Goal: Information Seeking & Learning: Learn about a topic

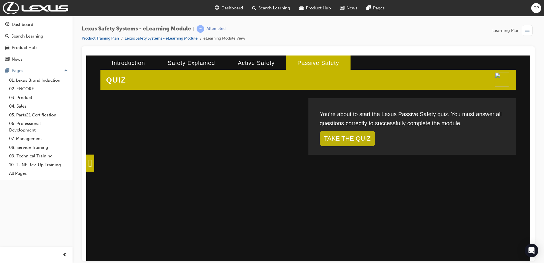
click at [369, 136] on link "TAKE THE QUIZ" at bounding box center [347, 138] width 55 height 16
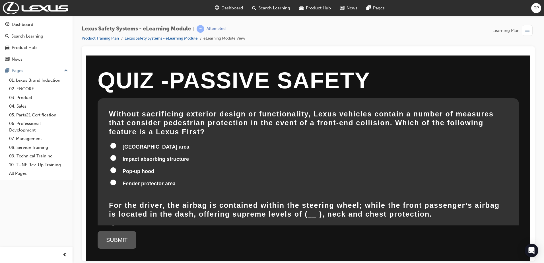
click at [150, 168] on span "Pop-up hood" at bounding box center [139, 171] width 32 height 6
click at [116, 167] on input "Pop-up hood" at bounding box center [113, 170] width 6 height 6
radio input "true"
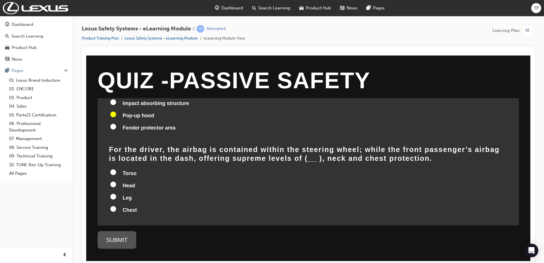
scroll to position [57, 0]
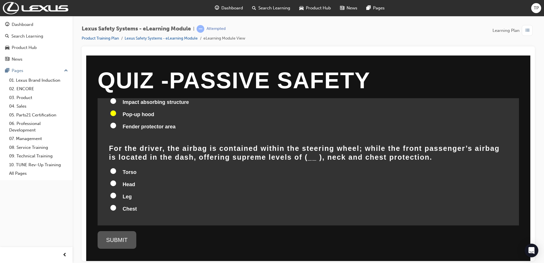
click at [126, 193] on span "Leg" at bounding box center [127, 196] width 9 height 6
click at [116, 192] on input "Leg" at bounding box center [113, 195] width 6 height 6
radio input "true"
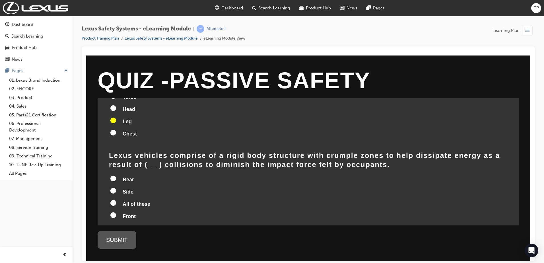
scroll to position [142, 0]
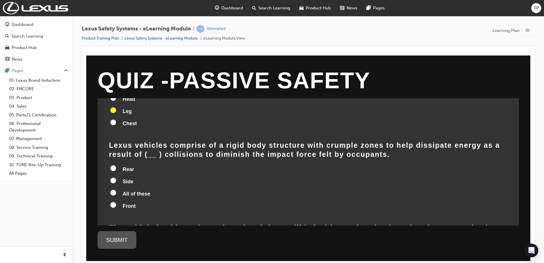
click at [123, 191] on span "All of these" at bounding box center [137, 194] width 28 height 6
click at [116, 189] on input "All of these" at bounding box center [113, 192] width 6 height 6
radio input "true"
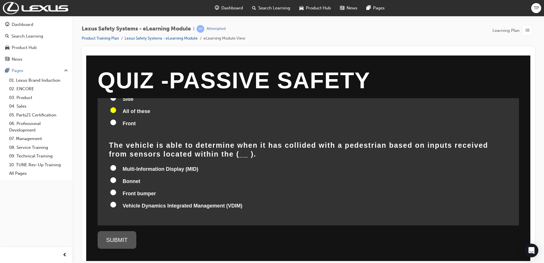
scroll to position [225, 0]
click at [129, 190] on span "Front bumper" at bounding box center [139, 193] width 33 height 6
click at [116, 189] on input "Front bumper" at bounding box center [113, 192] width 6 height 6
radio input "true"
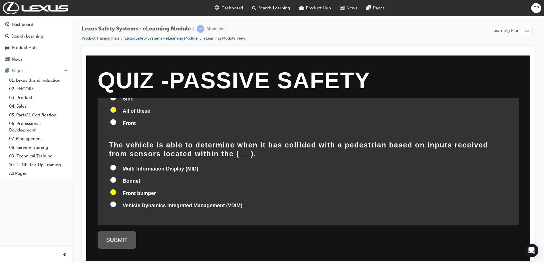
radio input "true"
click at [124, 235] on div "SUBMIT" at bounding box center [117, 240] width 39 height 18
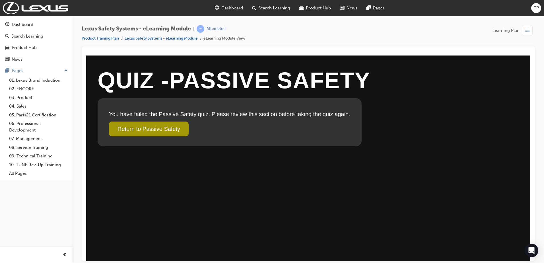
scroll to position [0, 0]
click at [168, 125] on link "Return to Passive Safety" at bounding box center [149, 128] width 80 height 15
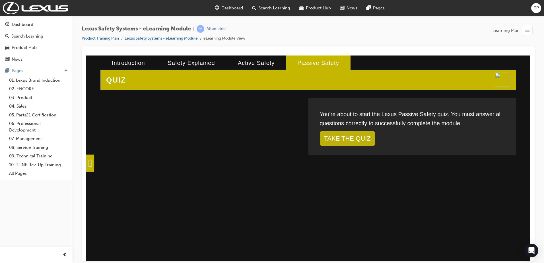
click at [354, 140] on link "TAKE THE QUIZ" at bounding box center [347, 138] width 55 height 16
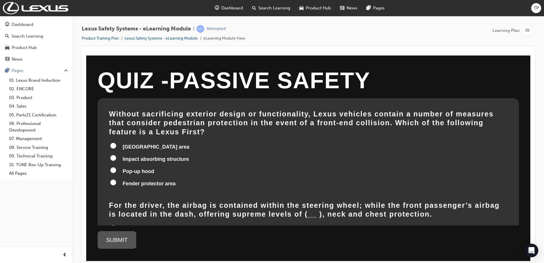
click at [120, 166] on label "Pop-up hood" at bounding box center [308, 171] width 398 height 11
click at [116, 167] on input "Pop-up hood" at bounding box center [113, 170] width 6 height 6
radio input "true"
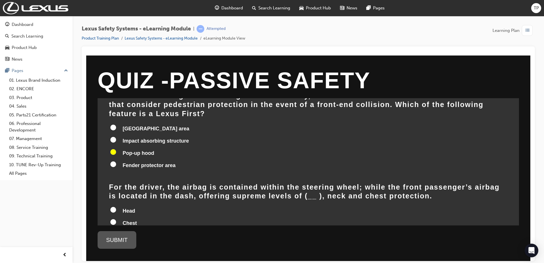
scroll to position [57, 0]
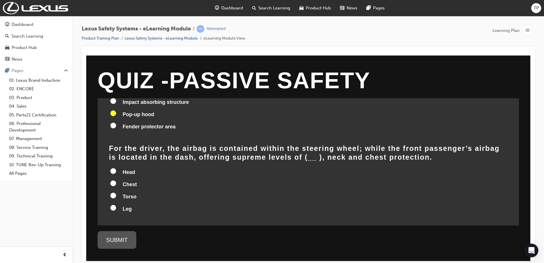
click at [119, 204] on label "Leg" at bounding box center [308, 209] width 398 height 11
click at [116, 205] on input "Leg" at bounding box center [113, 208] width 6 height 6
radio input "true"
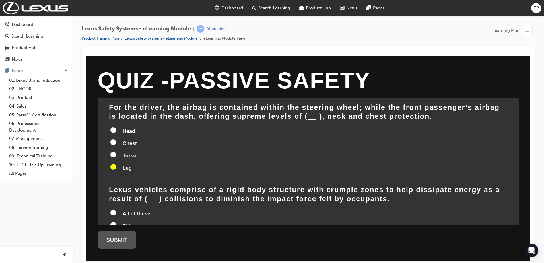
scroll to position [171, 0]
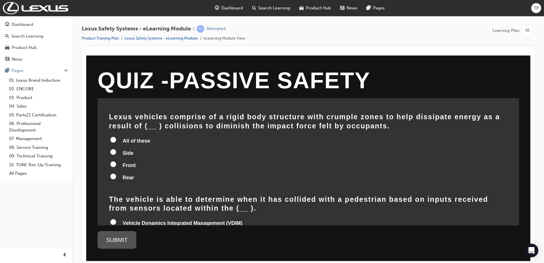
click at [123, 138] on span "All of these" at bounding box center [137, 141] width 28 height 6
click at [116, 137] on input "All of these" at bounding box center [113, 140] width 6 height 6
radio input "true"
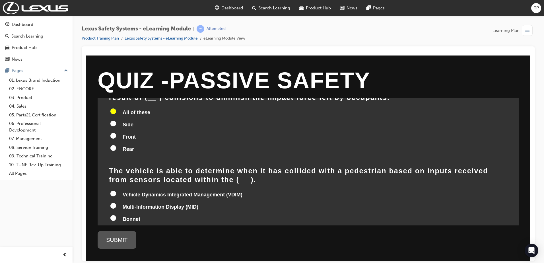
scroll to position [225, 0]
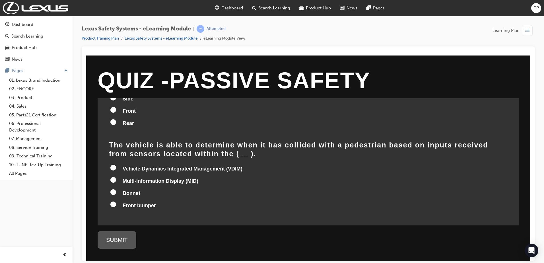
click at [115, 164] on input "Vehicle Dynamics Integrated Management (VDIM)" at bounding box center [113, 167] width 6 height 6
radio input "true"
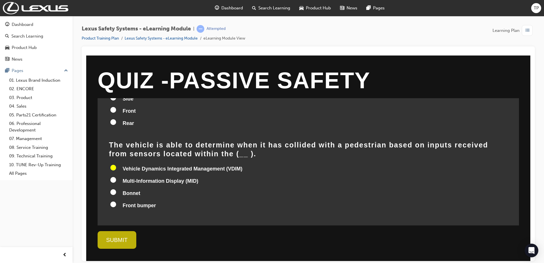
click at [116, 244] on div "SUBMIT" at bounding box center [117, 240] width 39 height 18
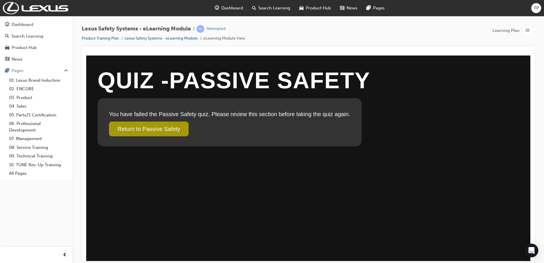
scroll to position [0, 0]
click at [183, 125] on link "Return to Passive Safety" at bounding box center [149, 128] width 80 height 15
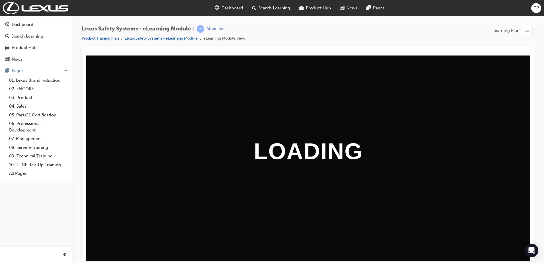
click at [530, 29] on div "button" at bounding box center [527, 30] width 11 height 11
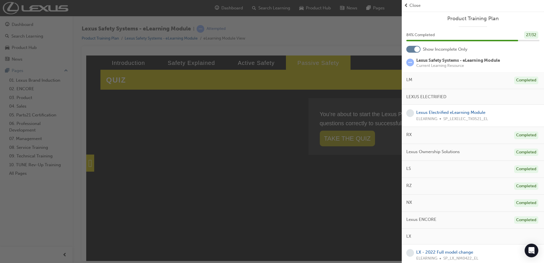
click at [350, 65] on div "button" at bounding box center [201, 131] width 402 height 263
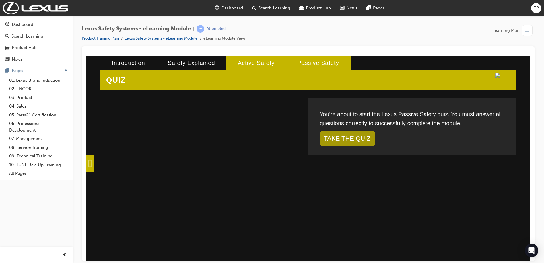
click at [226, 63] on li "Active Safety" at bounding box center [256, 62] width 60 height 15
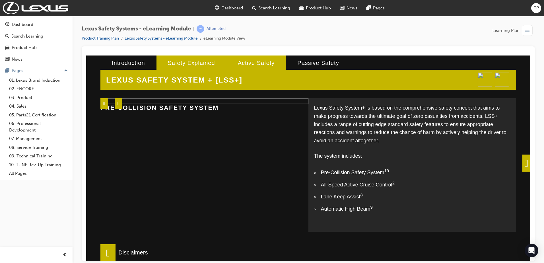
click at [184, 59] on li "Safety Explained" at bounding box center [191, 62] width 70 height 15
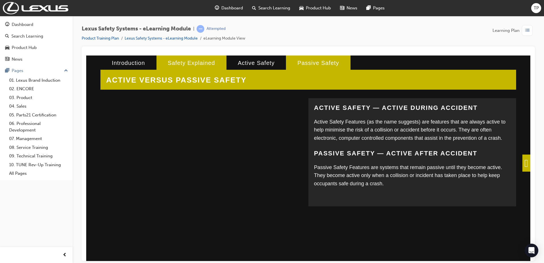
click at [310, 61] on li "Passive Safety" at bounding box center [318, 62] width 64 height 15
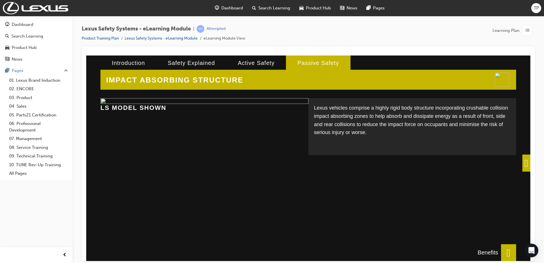
click at [522, 165] on span at bounding box center [526, 162] width 8 height 17
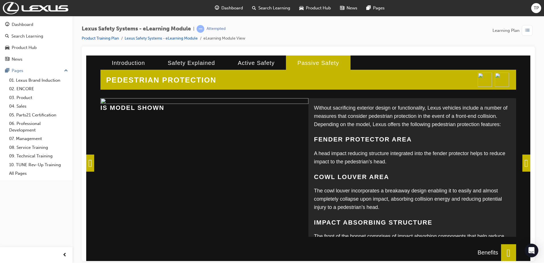
click at [522, 165] on span at bounding box center [526, 162] width 8 height 17
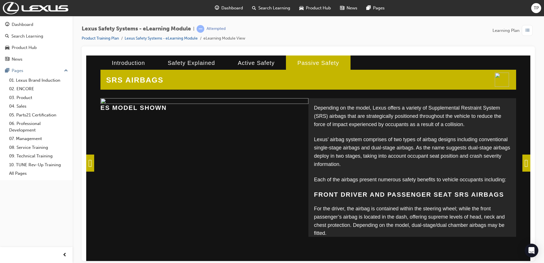
click at [522, 165] on span at bounding box center [526, 162] width 8 height 17
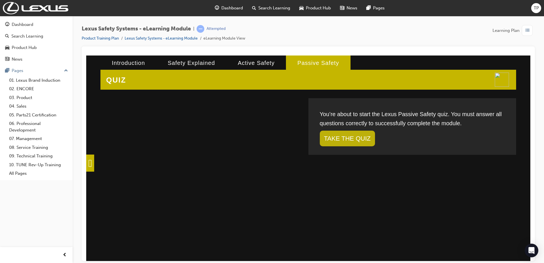
click at [354, 135] on link "TAKE THE QUIZ" at bounding box center [347, 138] width 55 height 16
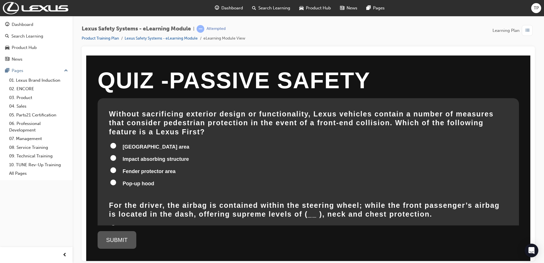
click at [149, 180] on span "Pop-up hood" at bounding box center [139, 183] width 32 height 6
click at [116, 179] on input "Pop-up hood" at bounding box center [113, 182] width 6 height 6
radio input "true"
click at [121, 154] on label "Impact absorbing structure" at bounding box center [308, 159] width 398 height 11
click at [116, 155] on input "Impact absorbing structure" at bounding box center [113, 158] width 6 height 6
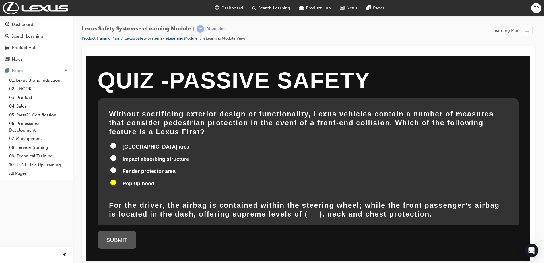
radio input "true"
click at [138, 180] on span "Pop-up hood" at bounding box center [139, 183] width 32 height 6
click at [116, 179] on input "Pop-up hood" at bounding box center [113, 182] width 6 height 6
radio input "true"
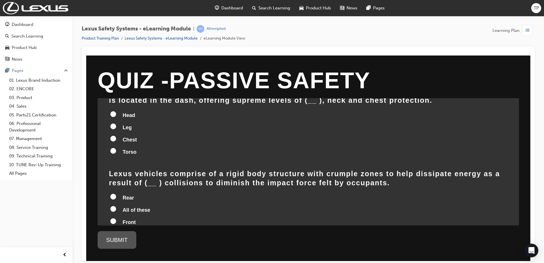
scroll to position [85, 0]
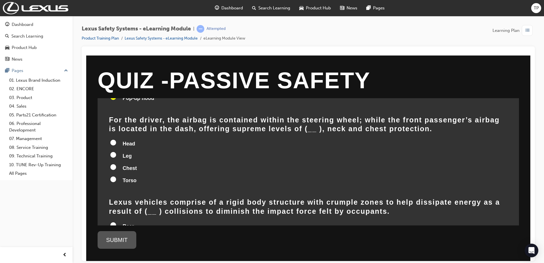
click at [112, 139] on input "Head" at bounding box center [113, 142] width 6 height 6
radio input "true"
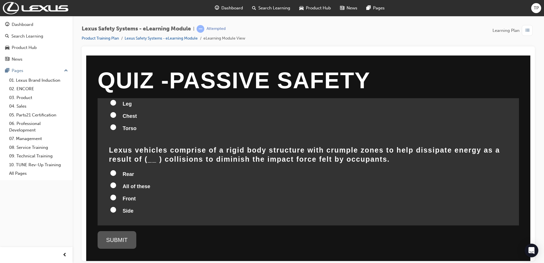
scroll to position [142, 0]
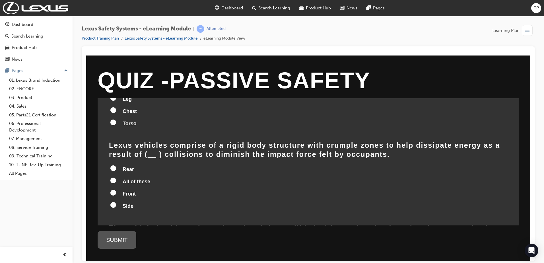
click at [127, 178] on span "All of these" at bounding box center [137, 181] width 28 height 6
click at [116, 177] on input "All of these" at bounding box center [113, 180] width 6 height 6
radio input "true"
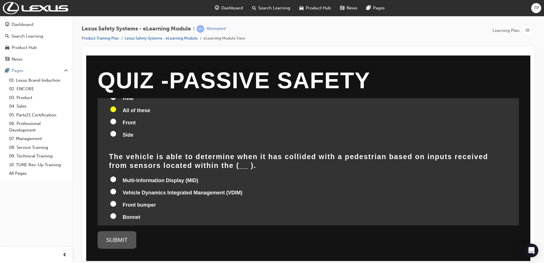
scroll to position [225, 0]
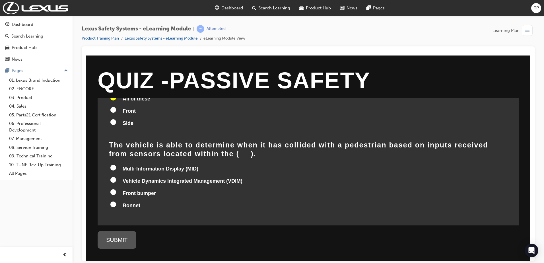
click at [148, 190] on span "Front bumper" at bounding box center [139, 193] width 33 height 6
click at [116, 189] on input "Front bumper" at bounding box center [113, 192] width 6 height 6
radio input "true"
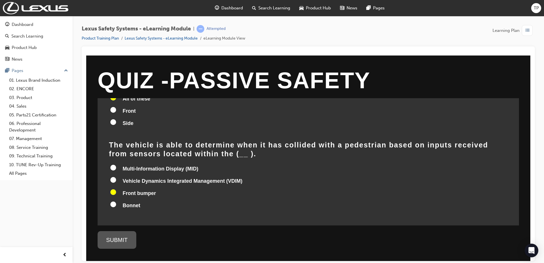
radio input "true"
click at [125, 238] on div "SUBMIT" at bounding box center [117, 240] width 39 height 18
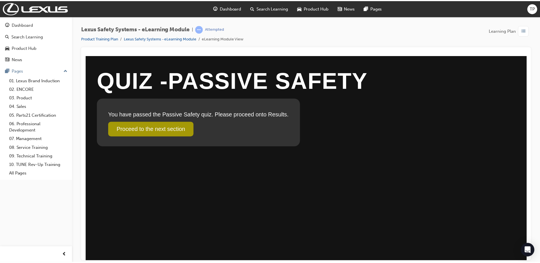
scroll to position [0, 0]
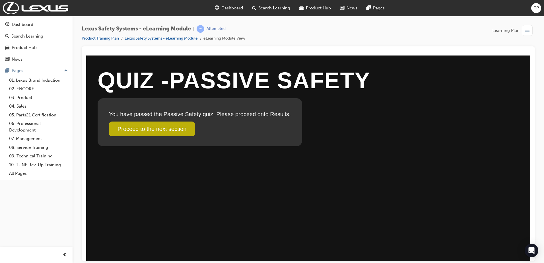
click at [183, 130] on link "Proceed to the next section" at bounding box center [152, 128] width 86 height 15
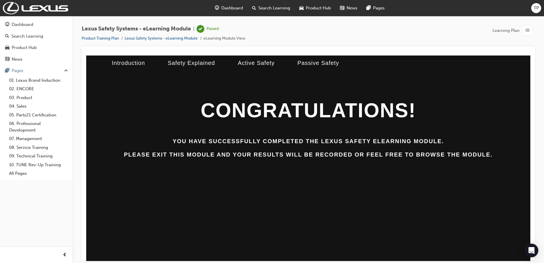
click at [230, 10] on span "Dashboard" at bounding box center [232, 8] width 22 height 7
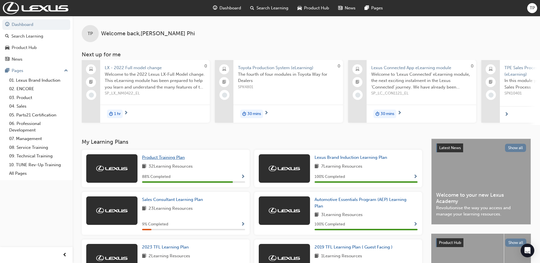
click at [178, 158] on span "Product Training Plan" at bounding box center [163, 157] width 43 height 5
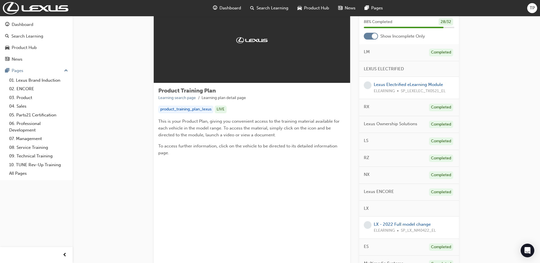
scroll to position [142, 0]
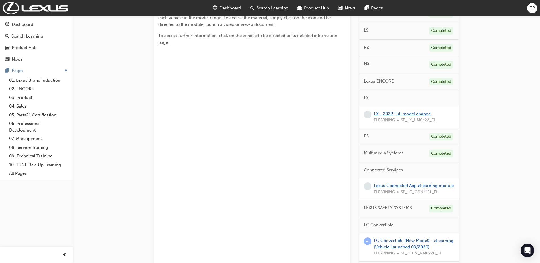
click at [390, 113] on link "LX - 2022 Full model change" at bounding box center [401, 113] width 57 height 5
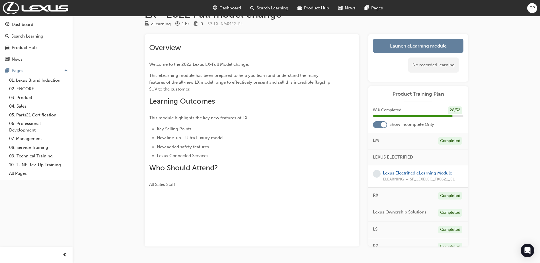
scroll to position [33, 0]
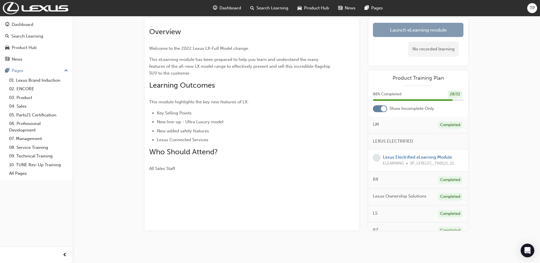
click at [394, 33] on link "Launch eLearning module" at bounding box center [418, 30] width 90 height 14
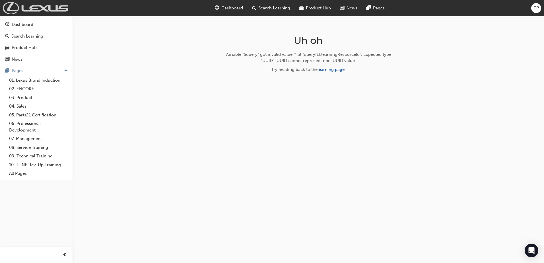
click at [40, 10] on img at bounding box center [35, 8] width 65 height 12
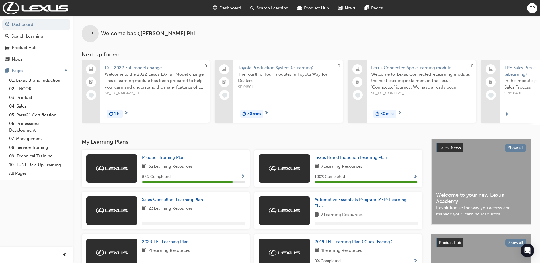
click at [156, 68] on span "LX - 2022 Full model change" at bounding box center [155, 68] width 100 height 7
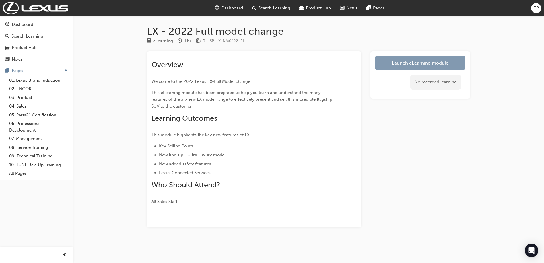
click at [458, 60] on link "Launch eLearning module" at bounding box center [420, 63] width 90 height 14
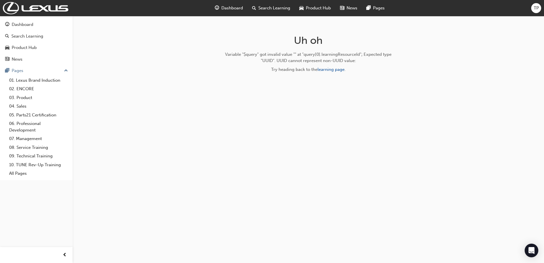
drag, startPoint x: 446, startPoint y: 71, endPoint x: 239, endPoint y: 11, distance: 215.4
click at [239, 11] on span "Dashboard" at bounding box center [232, 8] width 22 height 7
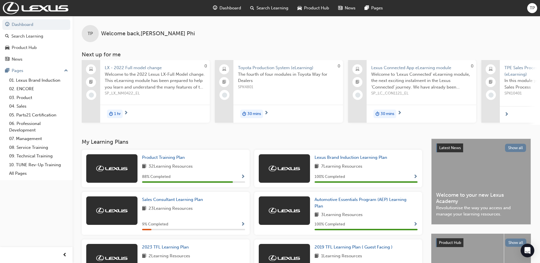
click at [119, 68] on span "LX - 2022 Full model change" at bounding box center [155, 68] width 100 height 7
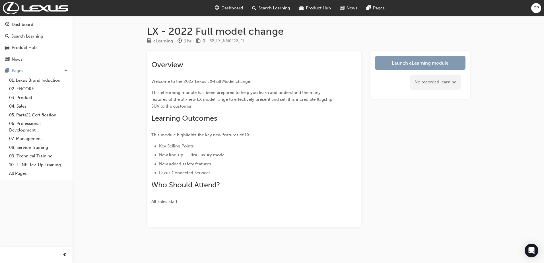
click at [402, 61] on link "Launch eLearning module" at bounding box center [420, 63] width 90 height 14
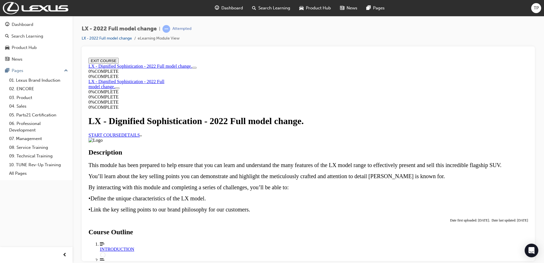
scroll to position [290, 0]
click at [121, 137] on link "START COURSE" at bounding box center [104, 134] width 33 height 5
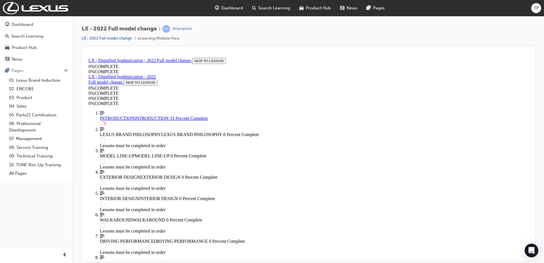
scroll to position [567, 0]
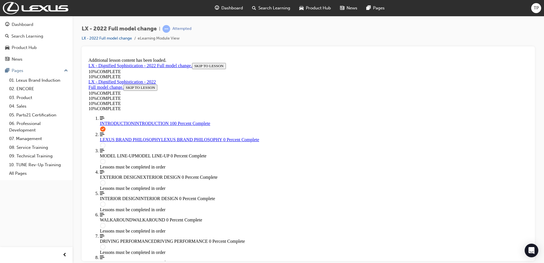
scroll to position [1667, 0]
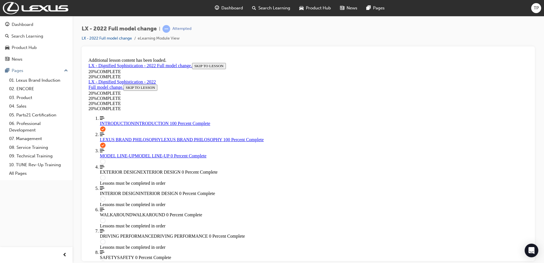
scroll to position [1062, 0]
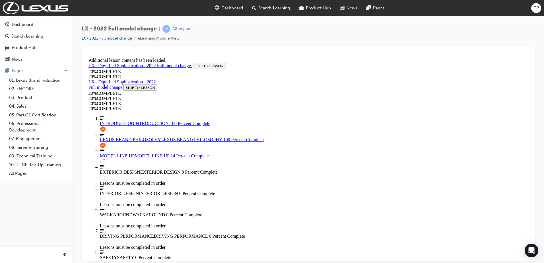
scroll to position [167, 0]
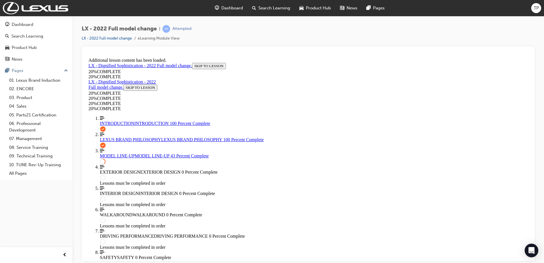
drag, startPoint x: 385, startPoint y: 94, endPoint x: 389, endPoint y: 189, distance: 95.1
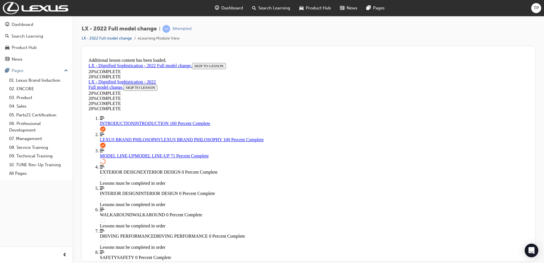
scroll to position [494, 0]
drag, startPoint x: 333, startPoint y: 148, endPoint x: 310, endPoint y: 182, distance: 40.6
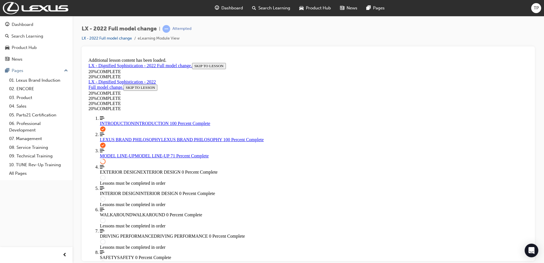
drag, startPoint x: 393, startPoint y: 201, endPoint x: 369, endPoint y: 199, distance: 23.7
click at [534, 178] on div at bounding box center [308, 153] width 453 height 214
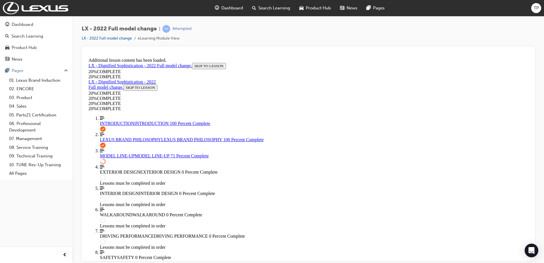
drag, startPoint x: 530, startPoint y: 185, endPoint x: 616, endPoint y: 241, distance: 102.6
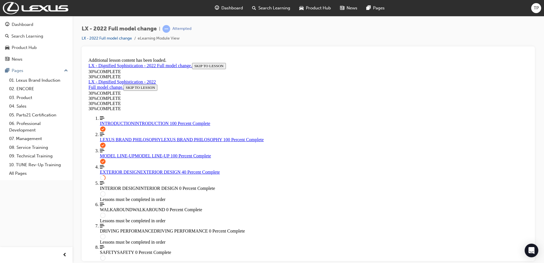
scroll to position [374, 0]
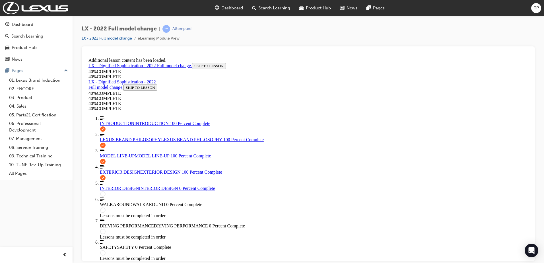
scroll to position [784, 0]
drag, startPoint x: 354, startPoint y: 183, endPoint x: 441, endPoint y: 185, distance: 87.6
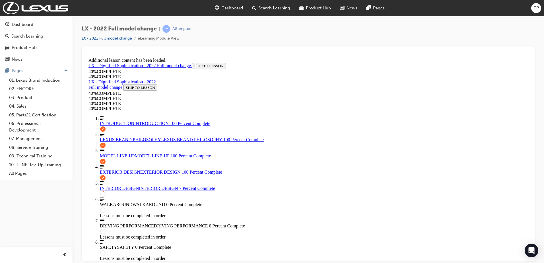
drag, startPoint x: 443, startPoint y: 182, endPoint x: 396, endPoint y: 183, distance: 46.9
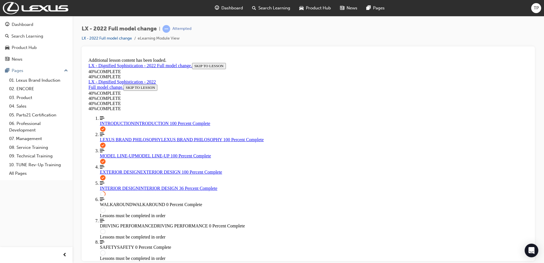
scroll to position [802, 0]
drag, startPoint x: 412, startPoint y: 166, endPoint x: 416, endPoint y: 166, distance: 3.8
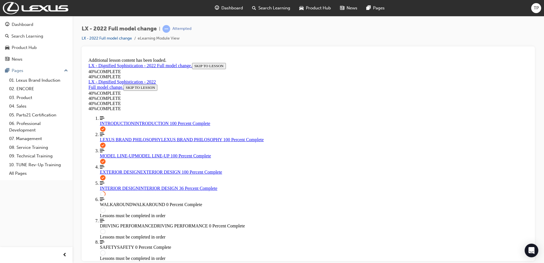
drag, startPoint x: 425, startPoint y: 72, endPoint x: 433, endPoint y: 72, distance: 8.0
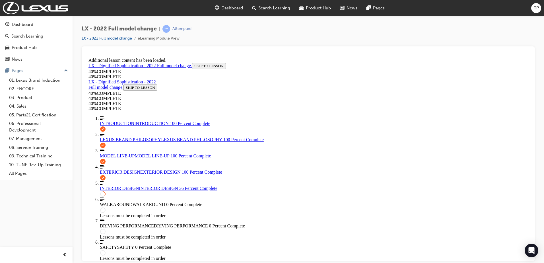
drag, startPoint x: 449, startPoint y: 67, endPoint x: 444, endPoint y: 101, distance: 34.0
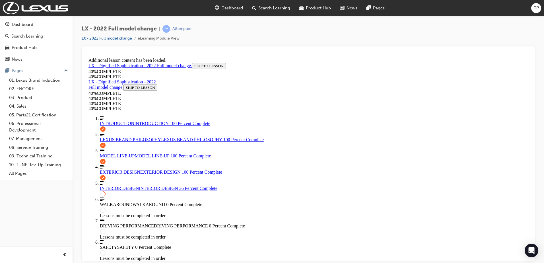
scroll to position [0, 82]
drag, startPoint x: 358, startPoint y: 102, endPoint x: 375, endPoint y: 92, distance: 20.1
drag, startPoint x: 382, startPoint y: 96, endPoint x: 414, endPoint y: 95, distance: 31.9
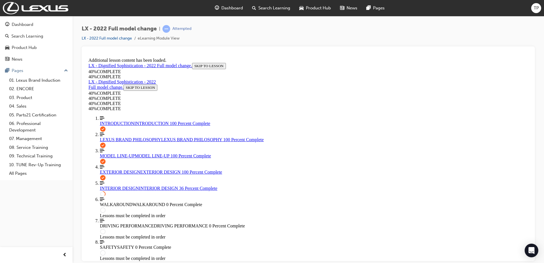
drag, startPoint x: 454, startPoint y: 239, endPoint x: 443, endPoint y: 223, distance: 19.3
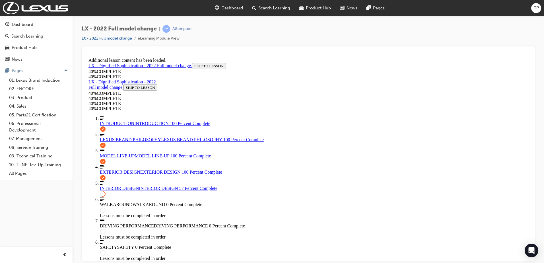
drag, startPoint x: 325, startPoint y: 94, endPoint x: 335, endPoint y: 96, distance: 9.8
drag, startPoint x: 346, startPoint y: 97, endPoint x: 347, endPoint y: 111, distance: 14.2
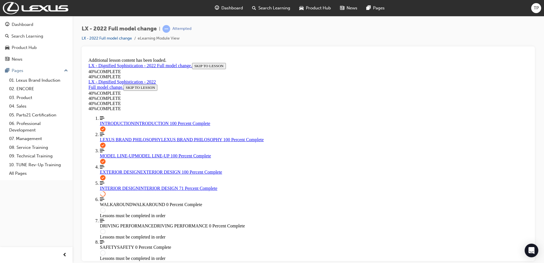
scroll to position [1147, 0]
drag, startPoint x: 372, startPoint y: 186, endPoint x: 367, endPoint y: 185, distance: 4.8
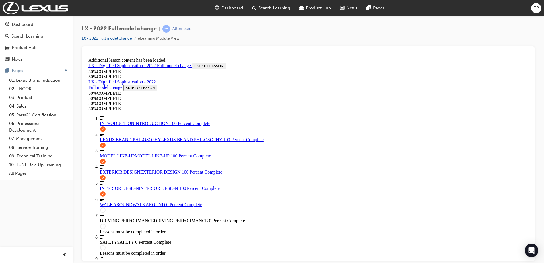
scroll to position [1733, 0]
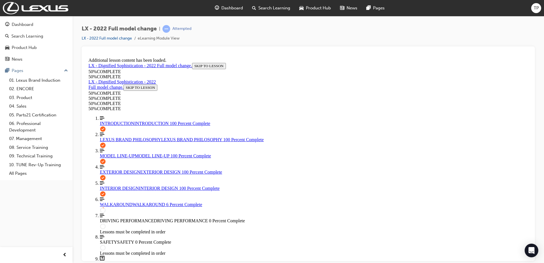
scroll to position [74, 0]
drag, startPoint x: 282, startPoint y: 193, endPoint x: 302, endPoint y: 187, distance: 20.8
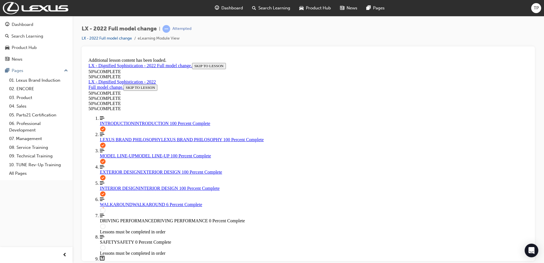
drag, startPoint x: 467, startPoint y: 146, endPoint x: 398, endPoint y: 167, distance: 72.3
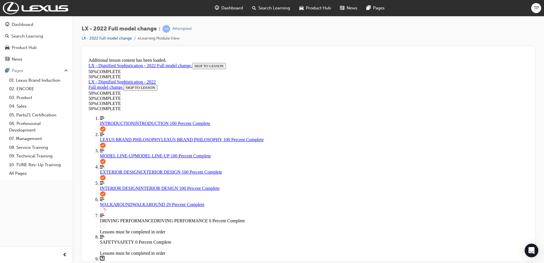
scroll to position [475, 0]
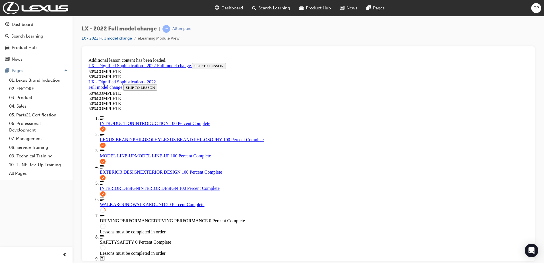
drag, startPoint x: 479, startPoint y: 111, endPoint x: 388, endPoint y: 151, distance: 99.5
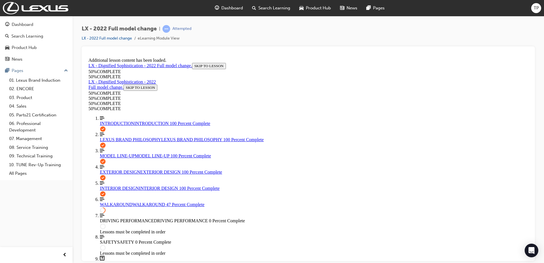
drag, startPoint x: 415, startPoint y: 215, endPoint x: 417, endPoint y: 213, distance: 3.2
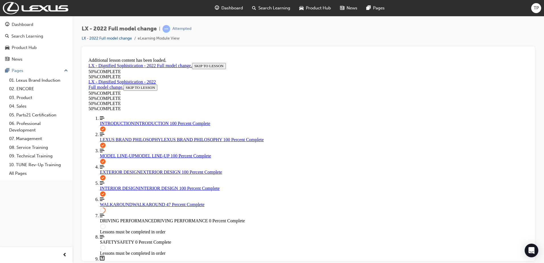
scroll to position [770, 0]
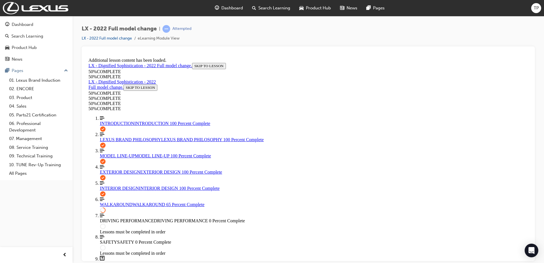
scroll to position [1056, 0]
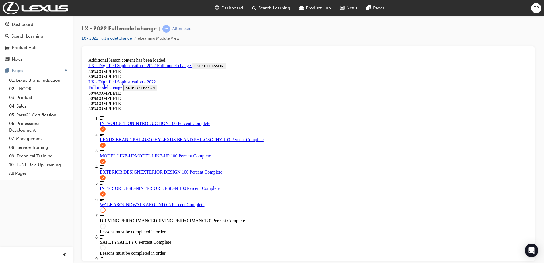
drag, startPoint x: 257, startPoint y: 132, endPoint x: 260, endPoint y: 132, distance: 2.9
drag, startPoint x: 388, startPoint y: 197, endPoint x: 364, endPoint y: 199, distance: 24.2
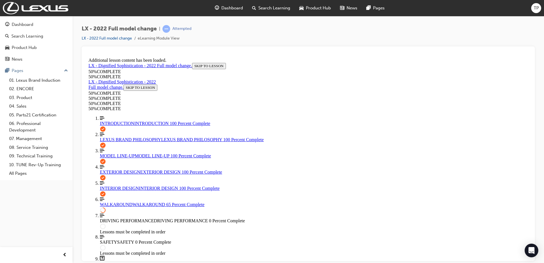
drag, startPoint x: 233, startPoint y: 165, endPoint x: 274, endPoint y: 174, distance: 42.9
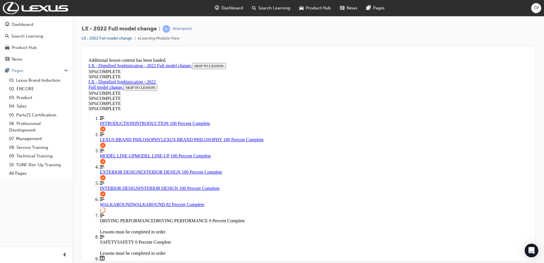
drag, startPoint x: 371, startPoint y: 153, endPoint x: 399, endPoint y: 153, distance: 28.4
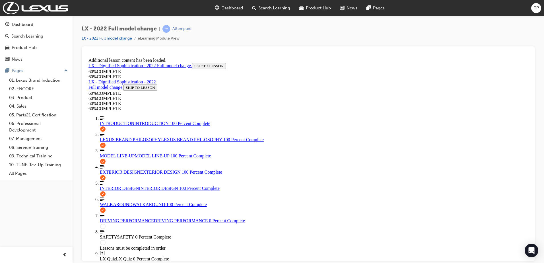
scroll to position [1438, 0]
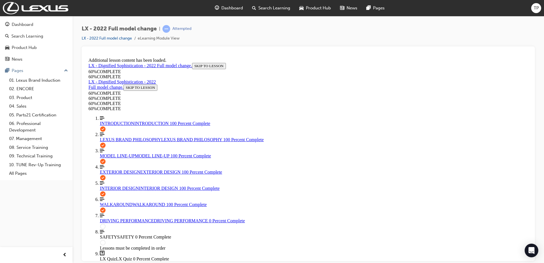
scroll to position [86, 0]
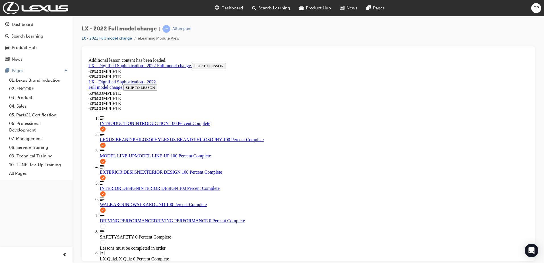
drag, startPoint x: 450, startPoint y: 178, endPoint x: 447, endPoint y: 175, distance: 4.3
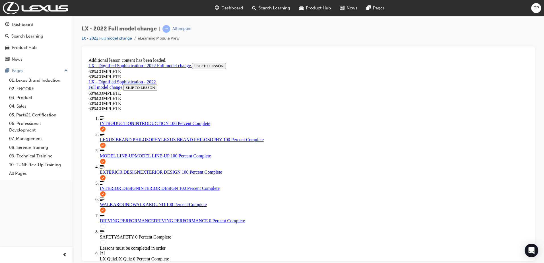
drag, startPoint x: 401, startPoint y: 210, endPoint x: 394, endPoint y: 199, distance: 12.5
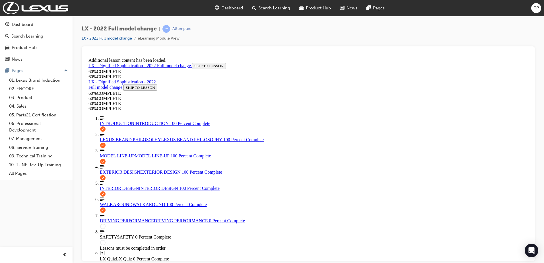
drag, startPoint x: 269, startPoint y: 231, endPoint x: 274, endPoint y: 231, distance: 5.1
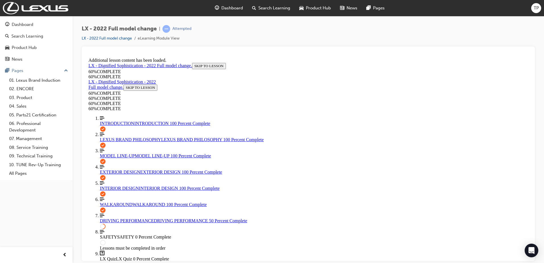
scroll to position [333, 0]
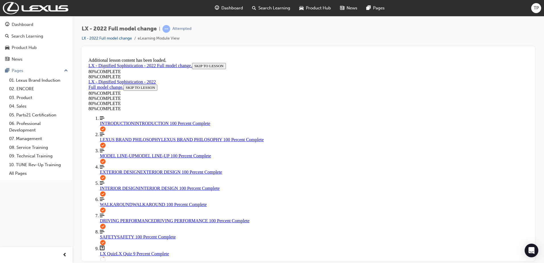
scroll to position [78, 0]
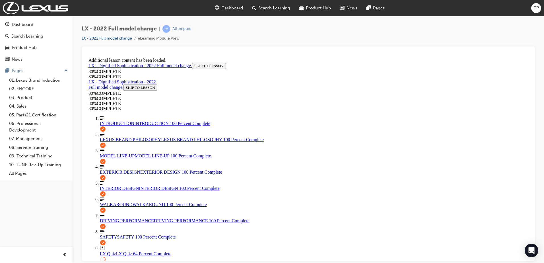
drag, startPoint x: 327, startPoint y: 224, endPoint x: 322, endPoint y: 217, distance: 8.5
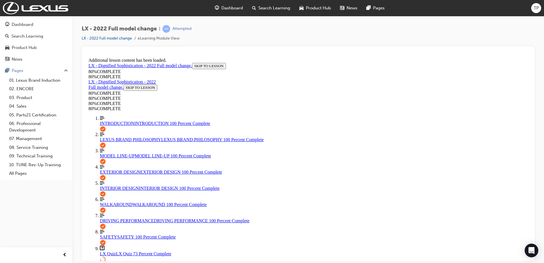
scroll to position [73, 0]
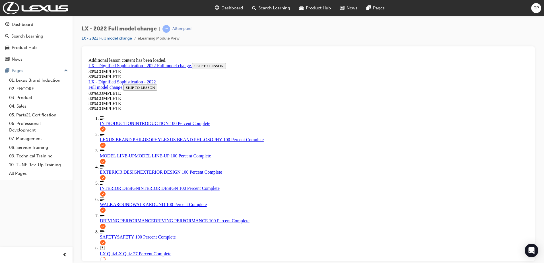
scroll to position [189, 0]
drag, startPoint x: 292, startPoint y: 176, endPoint x: 294, endPoint y: 178, distance: 3.2
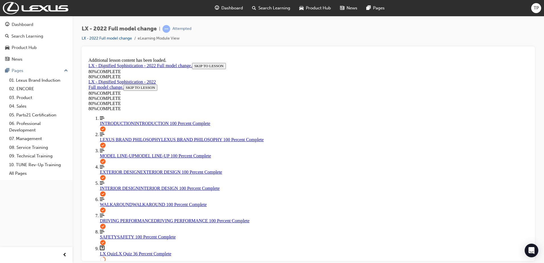
drag, startPoint x: 286, startPoint y: 194, endPoint x: 369, endPoint y: 221, distance: 87.7
drag, startPoint x: 302, startPoint y: 196, endPoint x: 372, endPoint y: 227, distance: 76.6
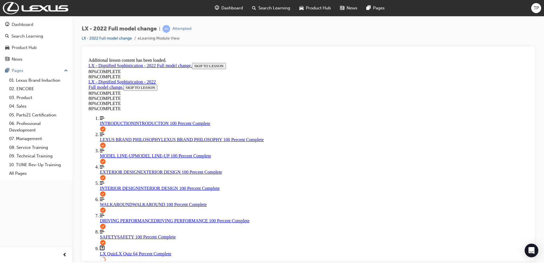
scroll to position [72, 0]
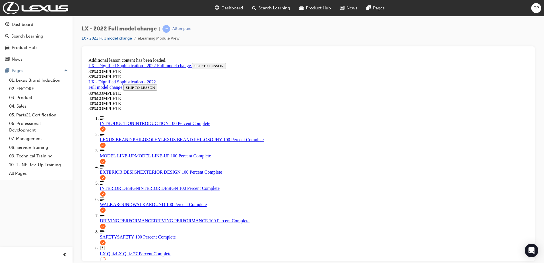
scroll to position [78, 0]
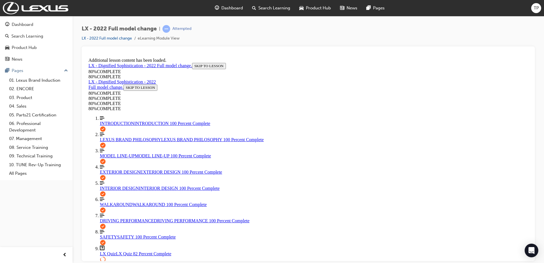
scroll to position [102, 0]
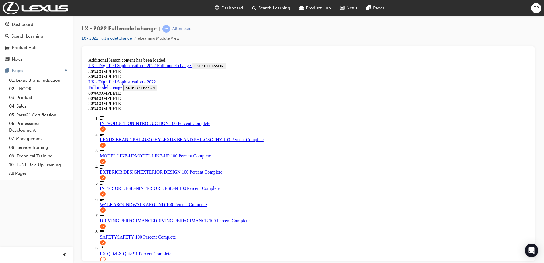
drag, startPoint x: 349, startPoint y: 225, endPoint x: 350, endPoint y: 220, distance: 4.8
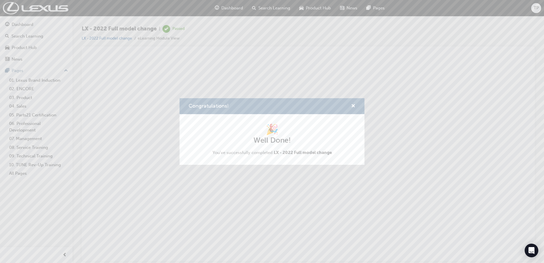
scroll to position [0, 0]
